Goal: Communication & Community: Share content

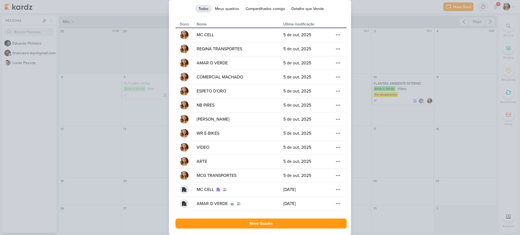
scroll to position [48, 0]
click at [328, 190] on icon at bounding box center [327, 189] width 5 height 5
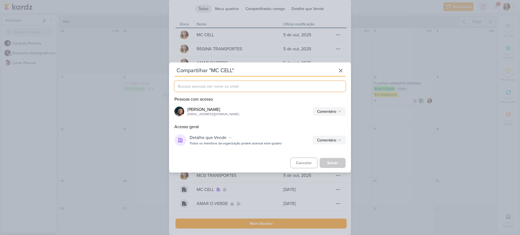
click at [286, 83] on input "text" at bounding box center [259, 86] width 171 height 11
type input "gestor"
drag, startPoint x: 198, startPoint y: 84, endPoint x: 117, endPoint y: 76, distance: 81.1
click at [143, 76] on div "Compartilhar "MC CELL" esc gestor Pessoas com acesso [PERSON_NAME] [EMAIL_ADDRE…" at bounding box center [260, 117] width 520 height 235
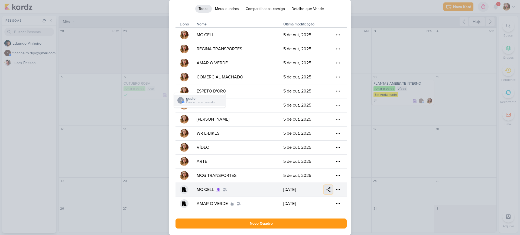
click at [329, 187] on button at bounding box center [328, 189] width 9 height 9
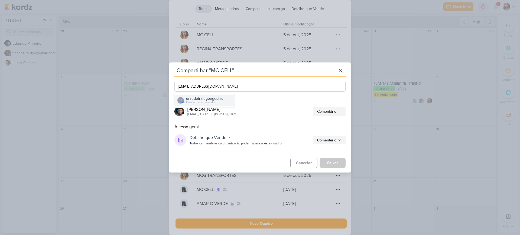
type input "[EMAIL_ADDRESS][DOMAIN_NAME]"
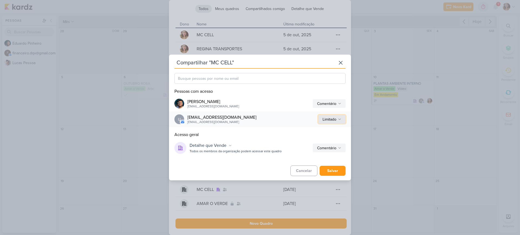
click at [338, 119] on icon at bounding box center [339, 119] width 3 height 3
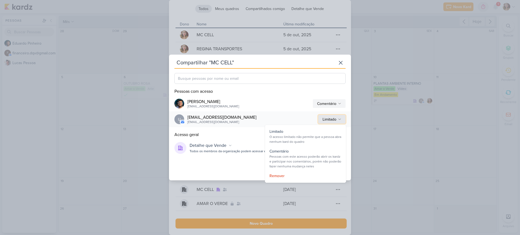
click at [332, 119] on div "Limitado" at bounding box center [329, 120] width 14 height 6
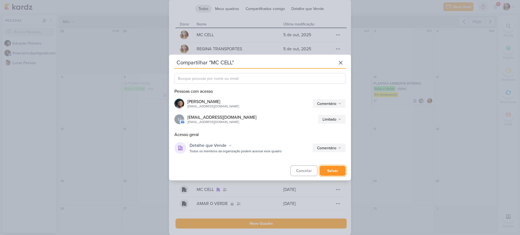
click at [337, 170] on button "Salvar" at bounding box center [332, 171] width 26 height 10
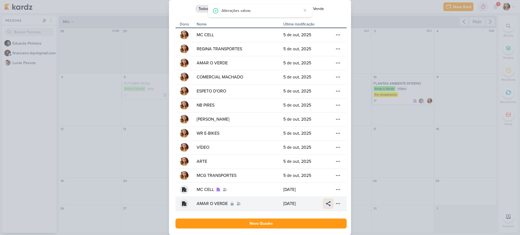
click at [329, 204] on button at bounding box center [328, 203] width 9 height 9
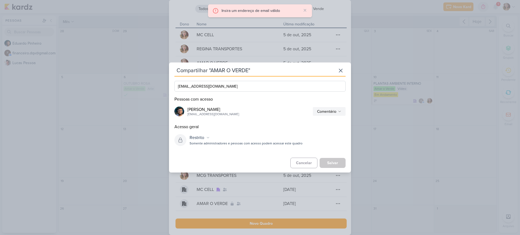
click at [257, 84] on input "[EMAIL_ADDRESS][DOMAIN_NAME]" at bounding box center [259, 86] width 171 height 11
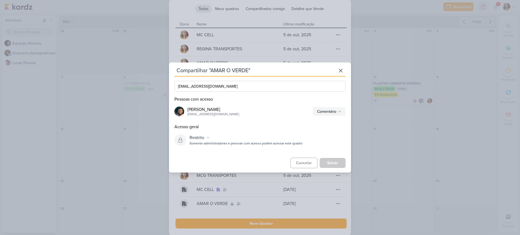
type input "[EMAIL_ADDRESS][DOMAIN_NAME]"
drag, startPoint x: 248, startPoint y: 85, endPoint x: 145, endPoint y: 83, distance: 103.1
click at [145, 83] on div "Compartilhar "AMAR O VERDE" esc [EMAIL_ADDRESS][DOMAIN_NAME] Pessoas com acesso…" at bounding box center [260, 117] width 520 height 235
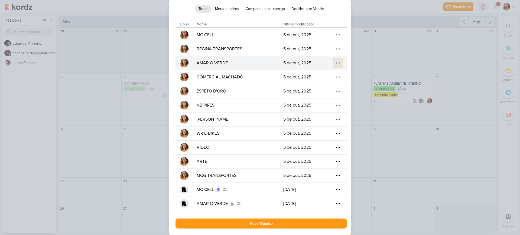
click at [336, 61] on icon at bounding box center [337, 62] width 5 height 5
click at [323, 4] on div "Gerenciamento de Quadros Todos Meus quadros Compartilhados comigo Detalhe que V…" at bounding box center [260, 109] width 171 height 239
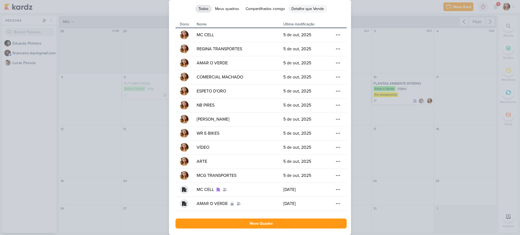
click at [321, 8] on button "Detalhe que Vende" at bounding box center [307, 9] width 39 height 8
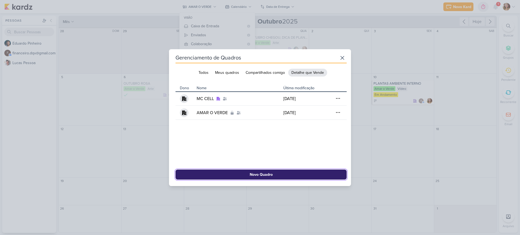
click at [265, 175] on button "Novo Quadro" at bounding box center [260, 175] width 171 height 10
select select "App\Models\Organization"
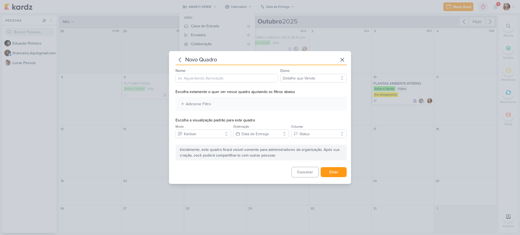
click at [229, 78] on input "Nome" at bounding box center [226, 78] width 103 height 9
